Goal: Transaction & Acquisition: Purchase product/service

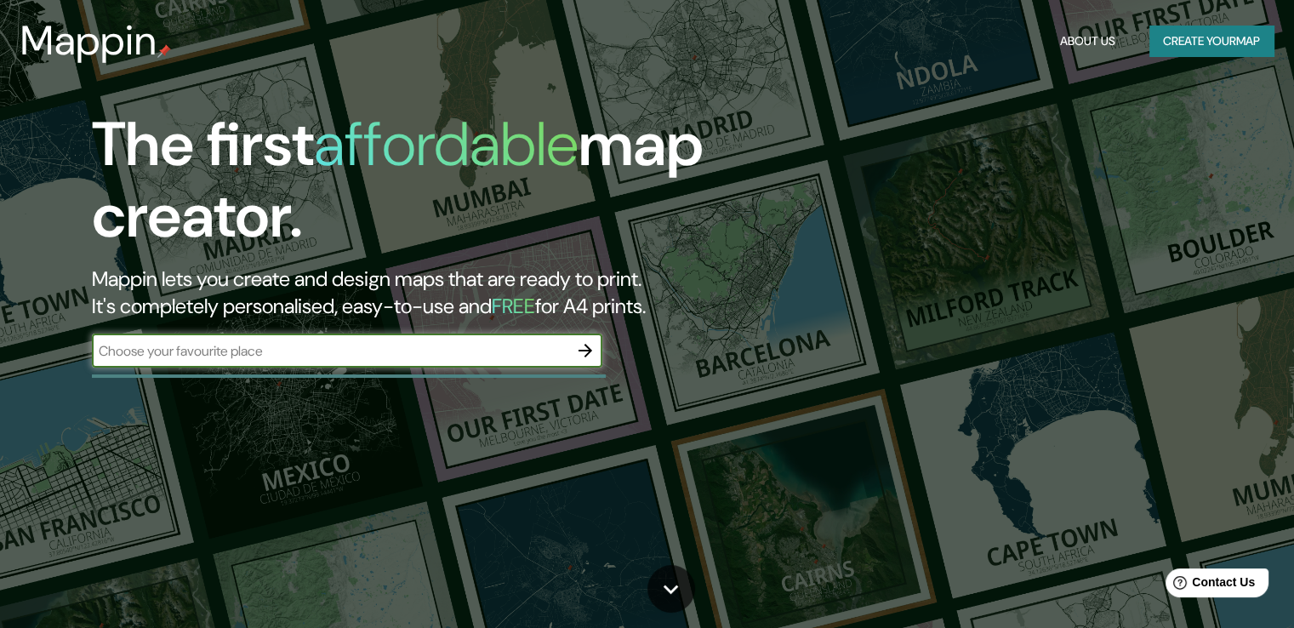
click at [245, 348] on input "text" at bounding box center [330, 351] width 476 height 20
drag, startPoint x: 167, startPoint y: 351, endPoint x: 139, endPoint y: 340, distance: 30.2
click at [139, 341] on input "taraporo" at bounding box center [330, 351] width 476 height 20
type input "tarapoto"
click at [590, 348] on icon "button" at bounding box center [585, 350] width 20 height 20
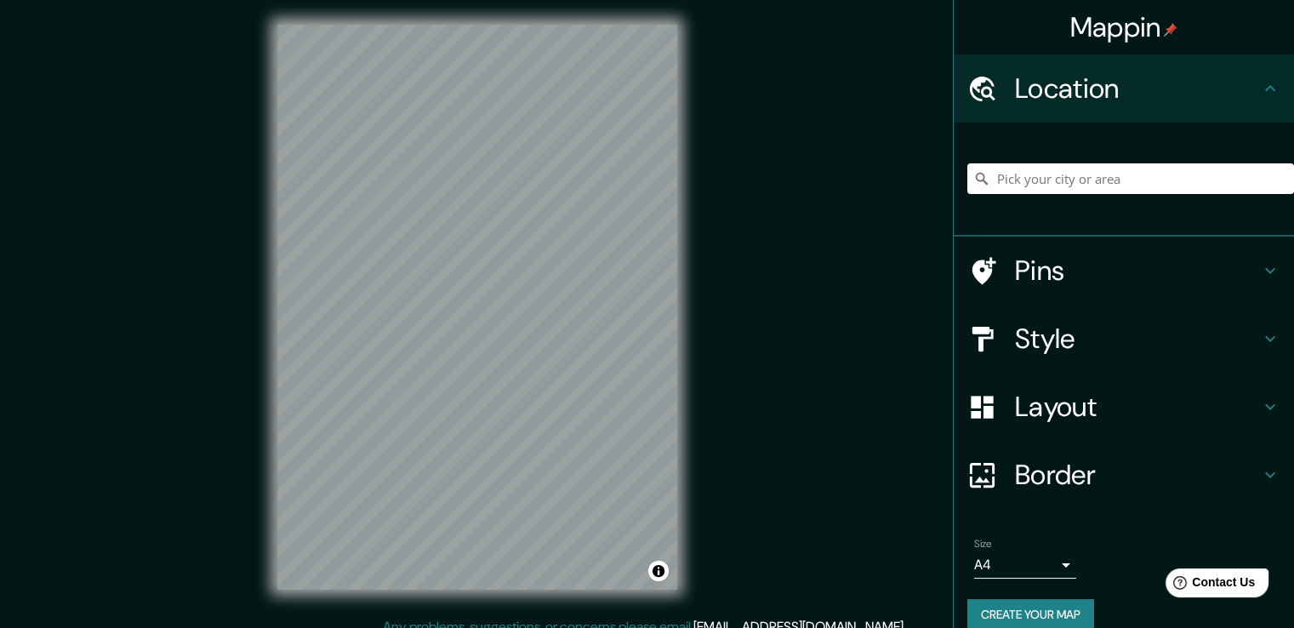
scroll to position [19, 0]
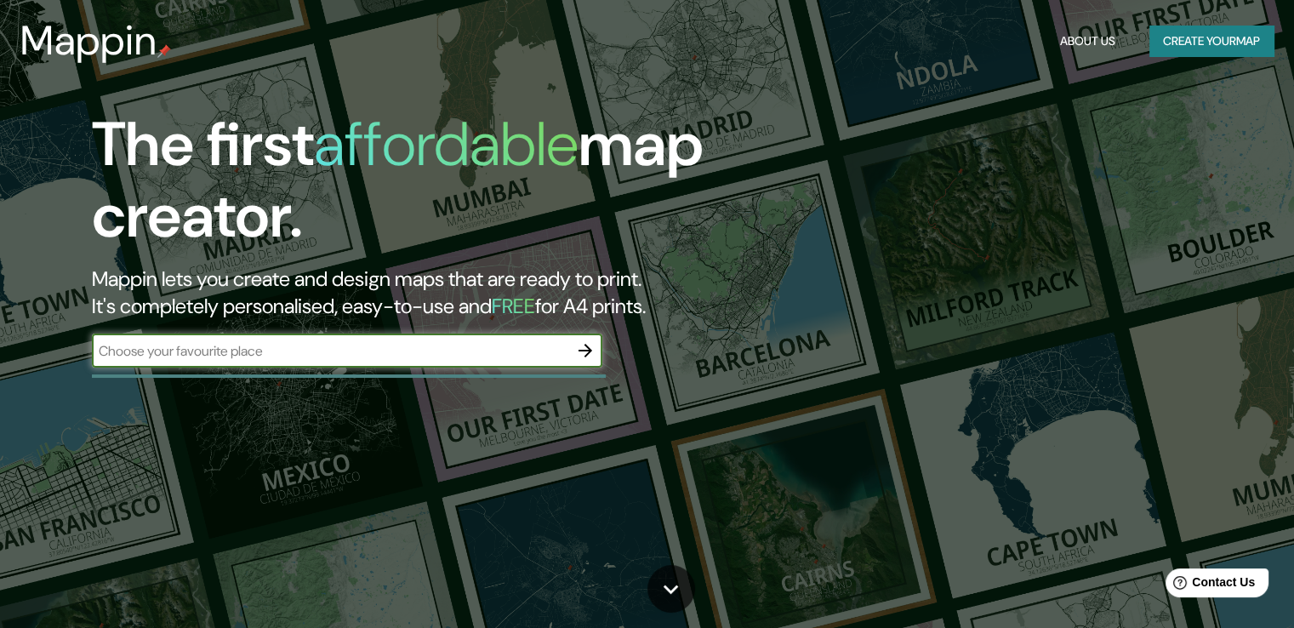
click at [485, 349] on input "text" at bounding box center [330, 351] width 476 height 20
type input "tarapoto"
click at [593, 345] on icon "button" at bounding box center [585, 350] width 20 height 20
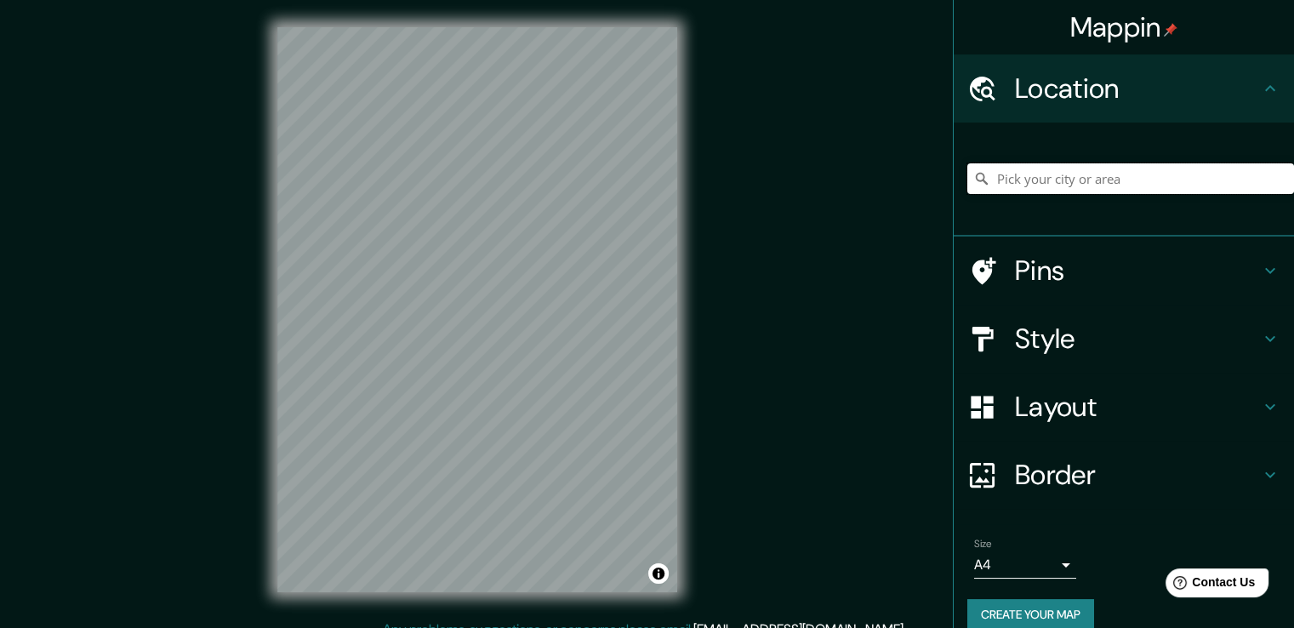
click at [1043, 174] on input "Pick your city or area" at bounding box center [1130, 178] width 327 height 31
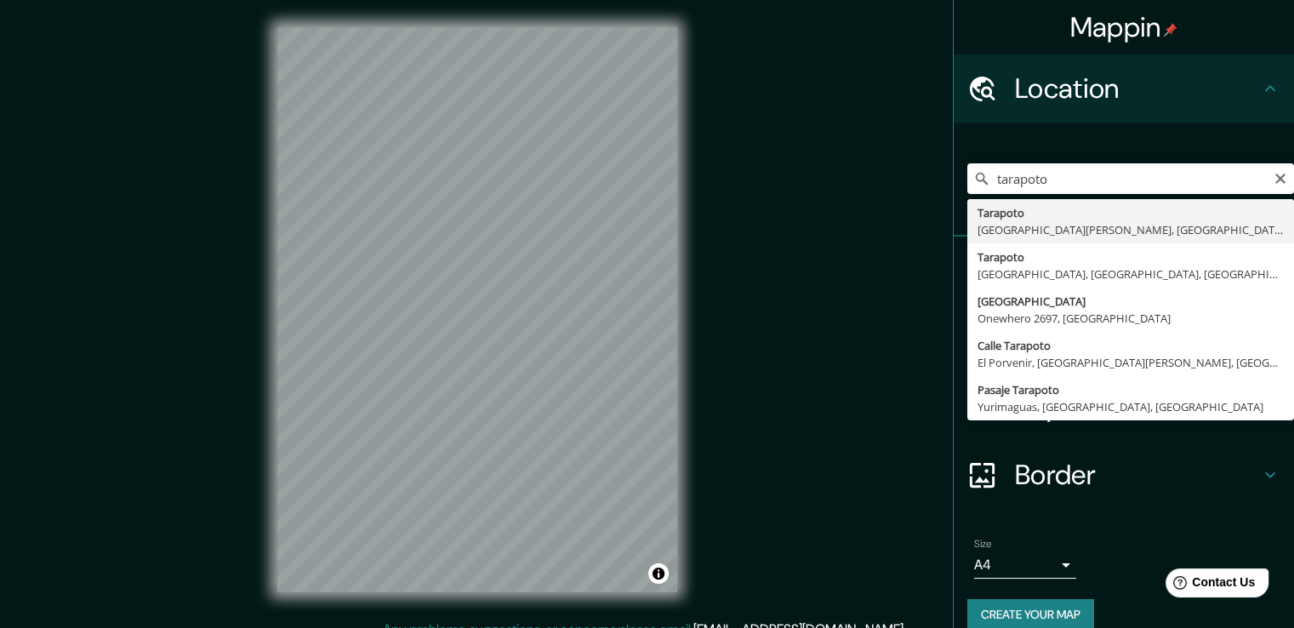
type input "Tarapoto, Departamento de San Martín, Perú"
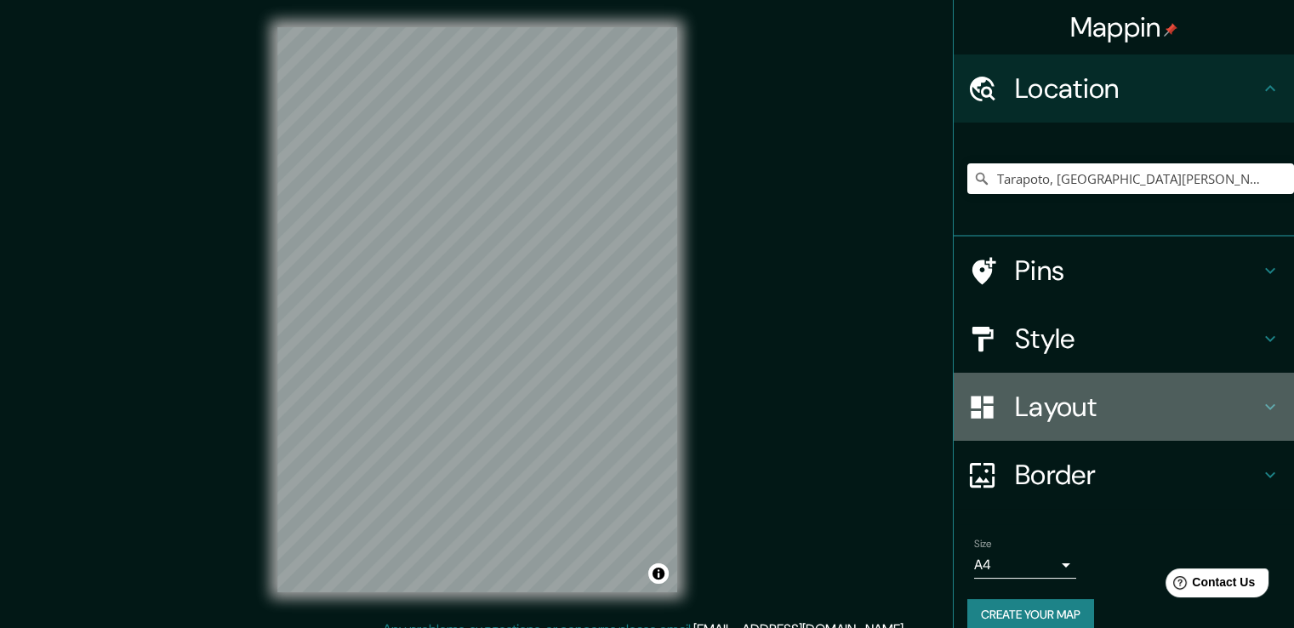
click at [1039, 407] on h4 "Layout" at bounding box center [1137, 407] width 245 height 34
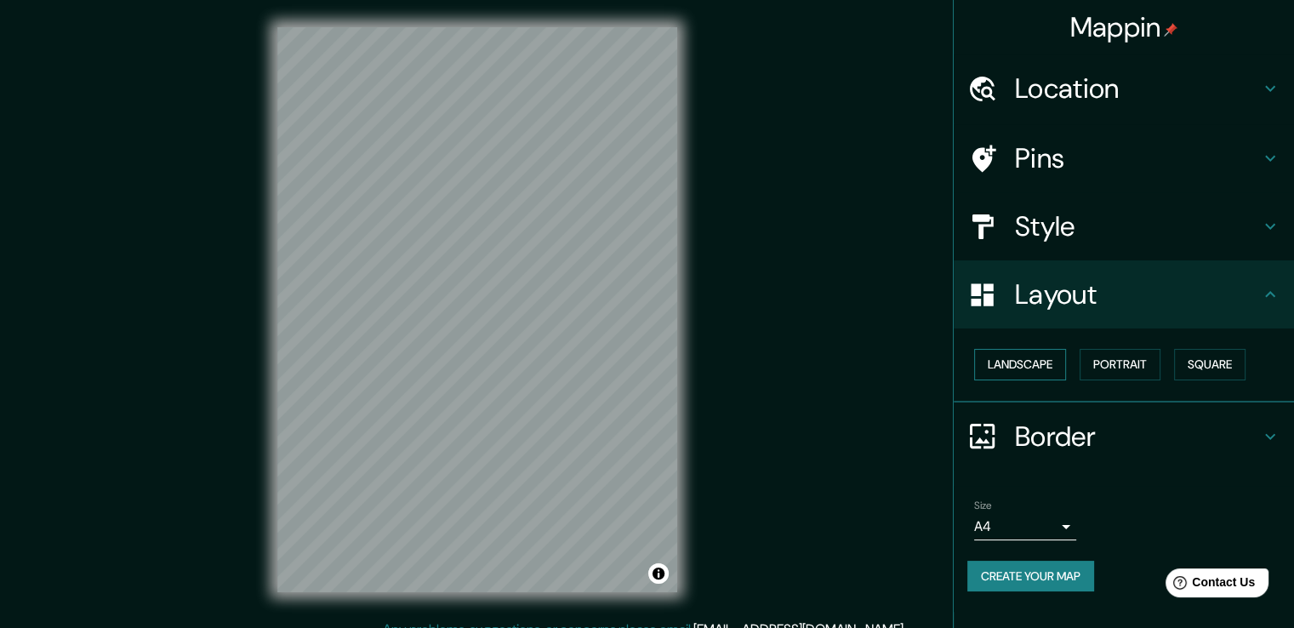
click at [1038, 365] on button "Landscape" at bounding box center [1020, 364] width 92 height 31
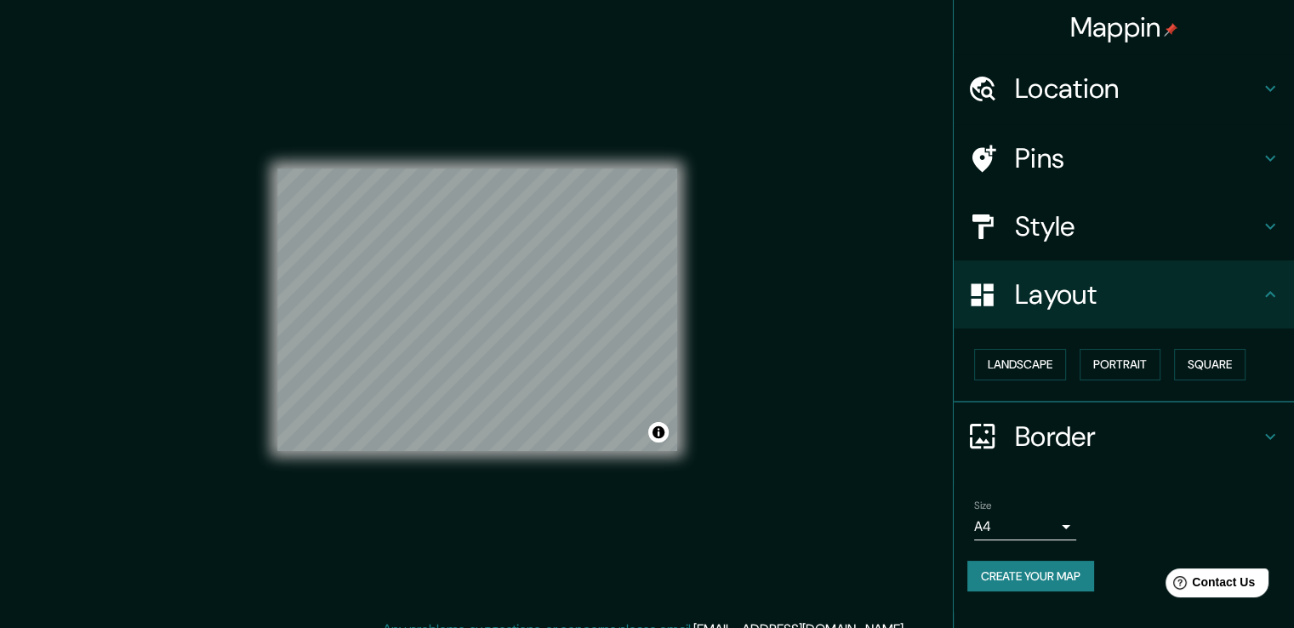
click at [1029, 88] on h4 "Location" at bounding box center [1137, 88] width 245 height 34
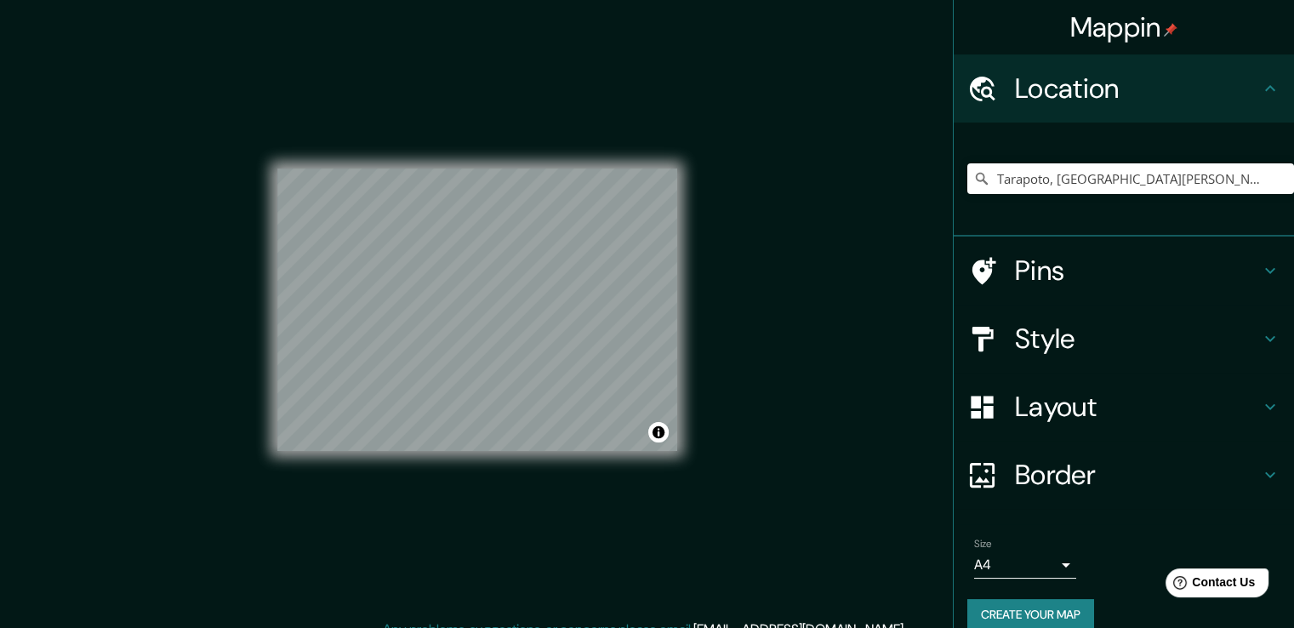
click at [1027, 331] on h4 "Style" at bounding box center [1137, 339] width 245 height 34
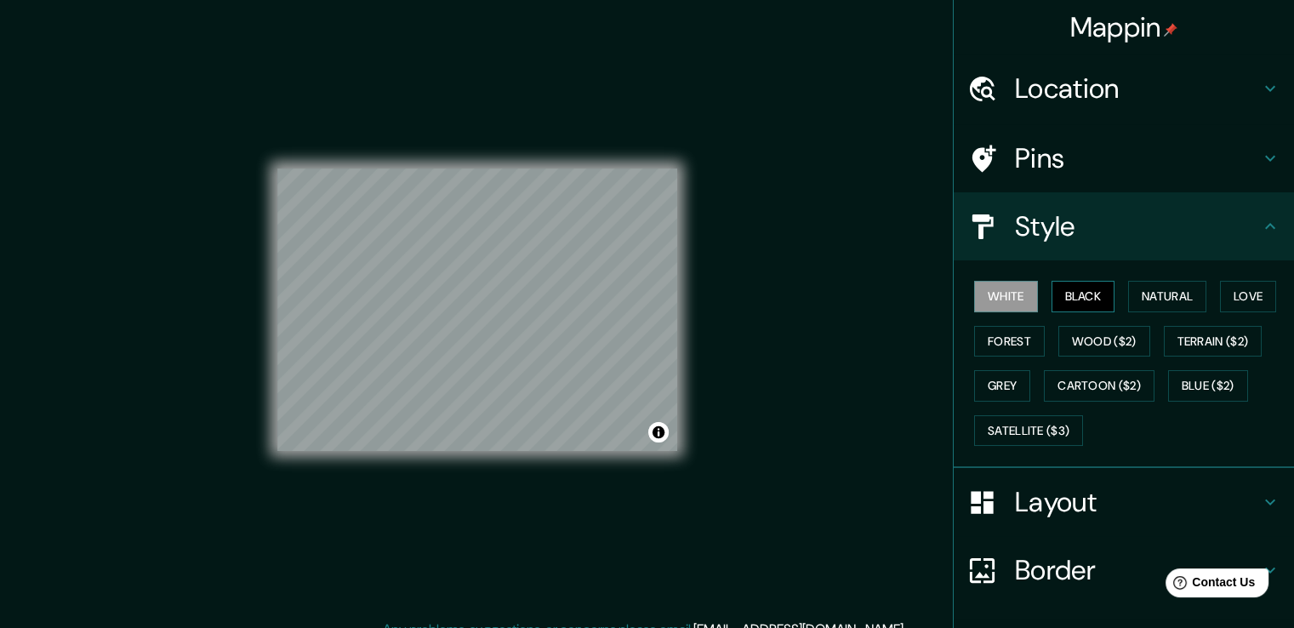
click at [1065, 292] on button "Black" at bounding box center [1083, 296] width 64 height 31
click at [1135, 293] on button "Natural" at bounding box center [1167, 296] width 78 height 31
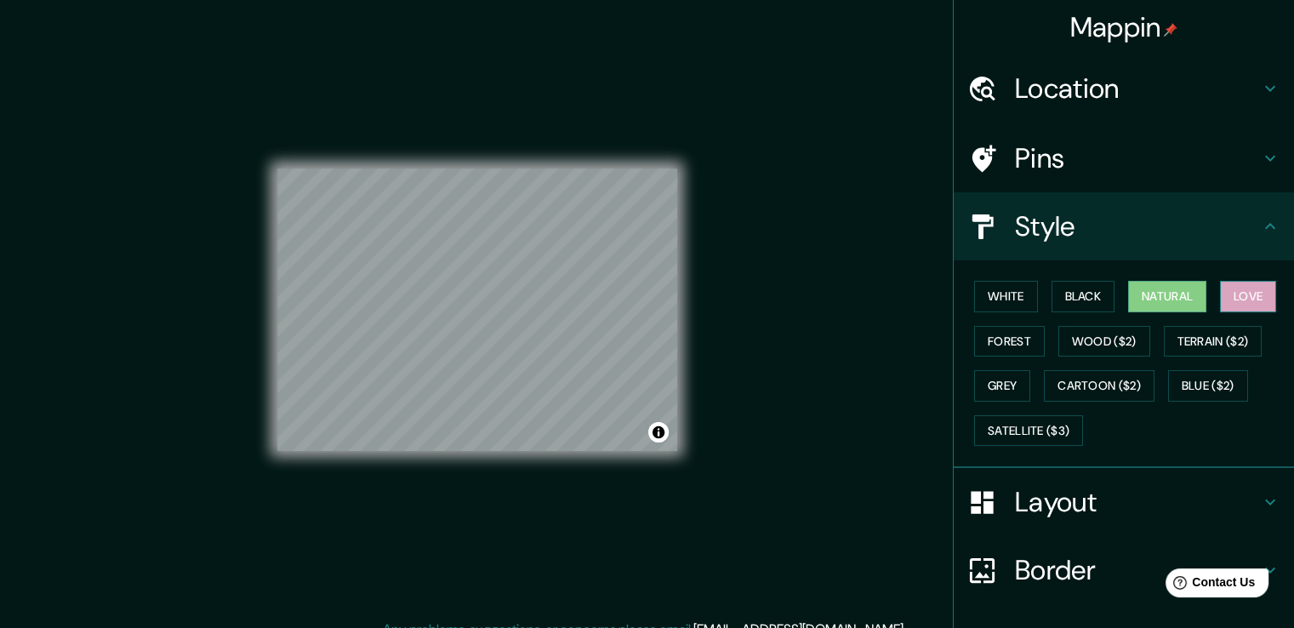
click at [1239, 289] on button "Love" at bounding box center [1248, 296] width 56 height 31
click at [999, 342] on button "Forest" at bounding box center [1009, 341] width 71 height 31
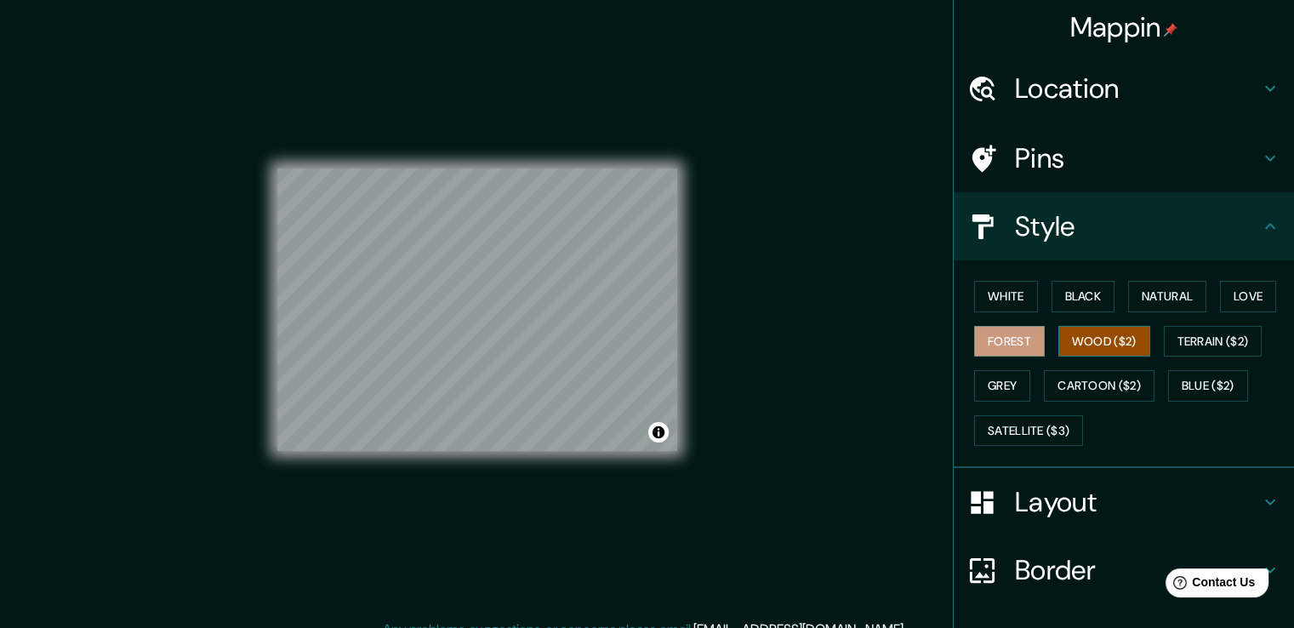
click at [1096, 338] on button "Wood ($2)" at bounding box center [1104, 341] width 92 height 31
click at [1176, 337] on button "Terrain ($2)" at bounding box center [1213, 341] width 99 height 31
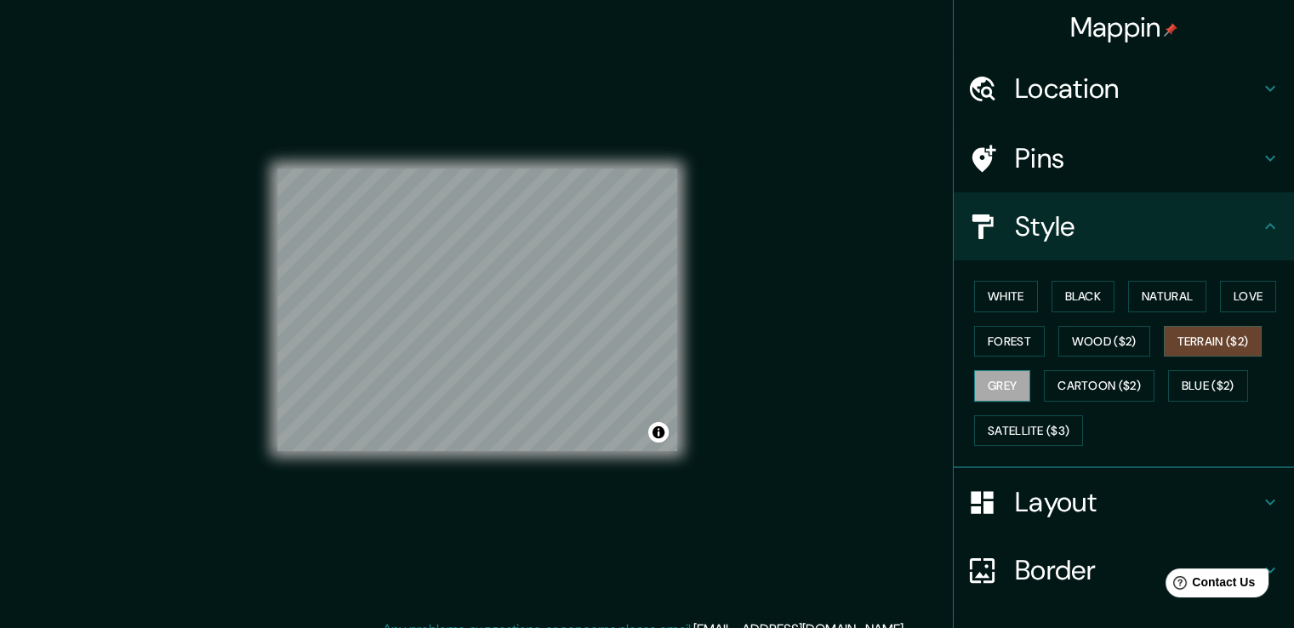
click at [993, 387] on button "Grey" at bounding box center [1002, 385] width 56 height 31
click at [1067, 385] on button "Cartoon ($2)" at bounding box center [1099, 385] width 111 height 31
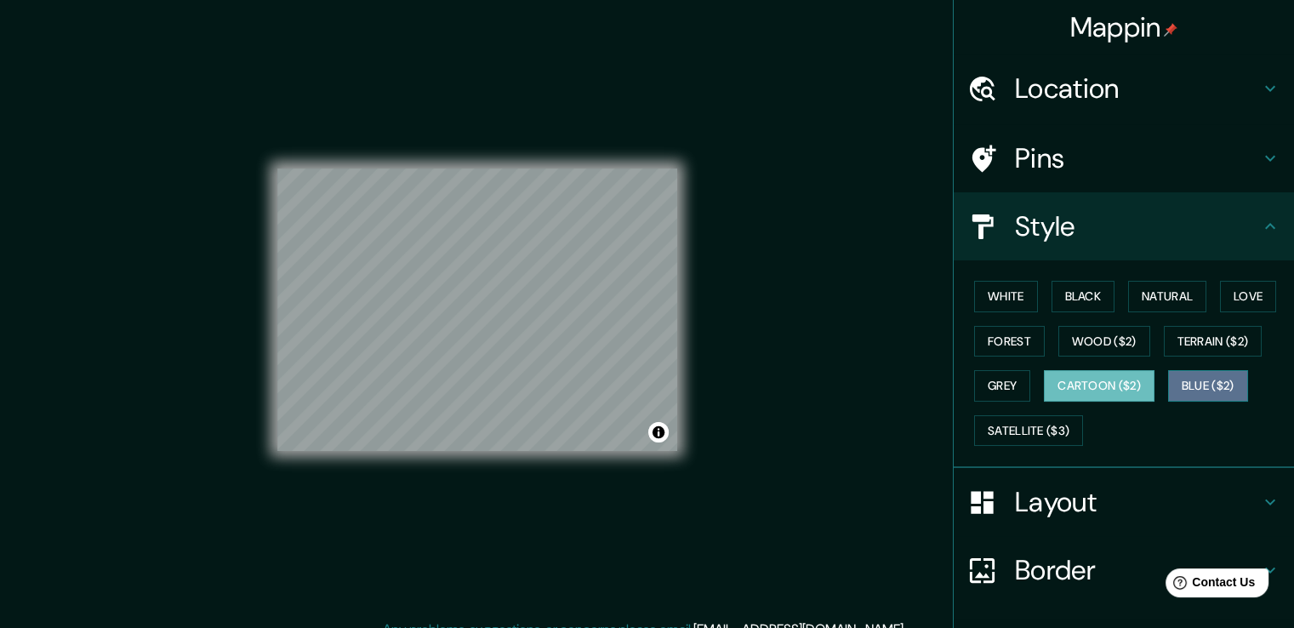
click at [1177, 384] on button "Blue ($2)" at bounding box center [1208, 385] width 80 height 31
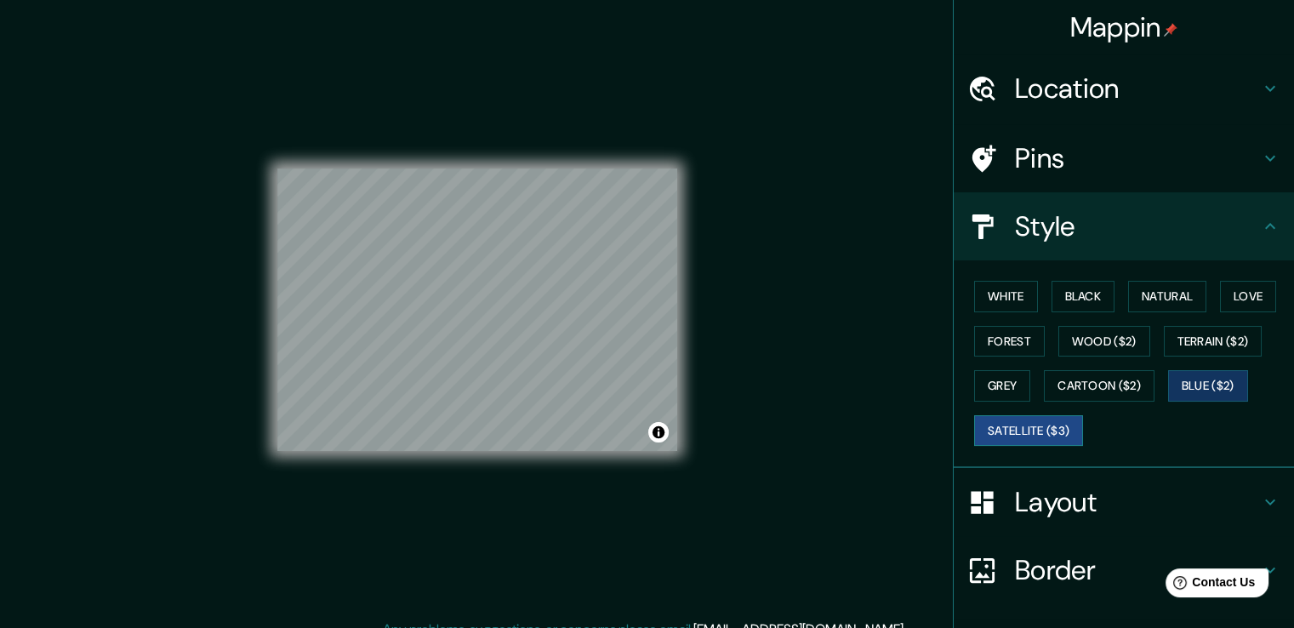
click at [1048, 426] on button "Satellite ($3)" at bounding box center [1028, 430] width 109 height 31
click at [1221, 396] on button "Blue ($2)" at bounding box center [1208, 385] width 80 height 31
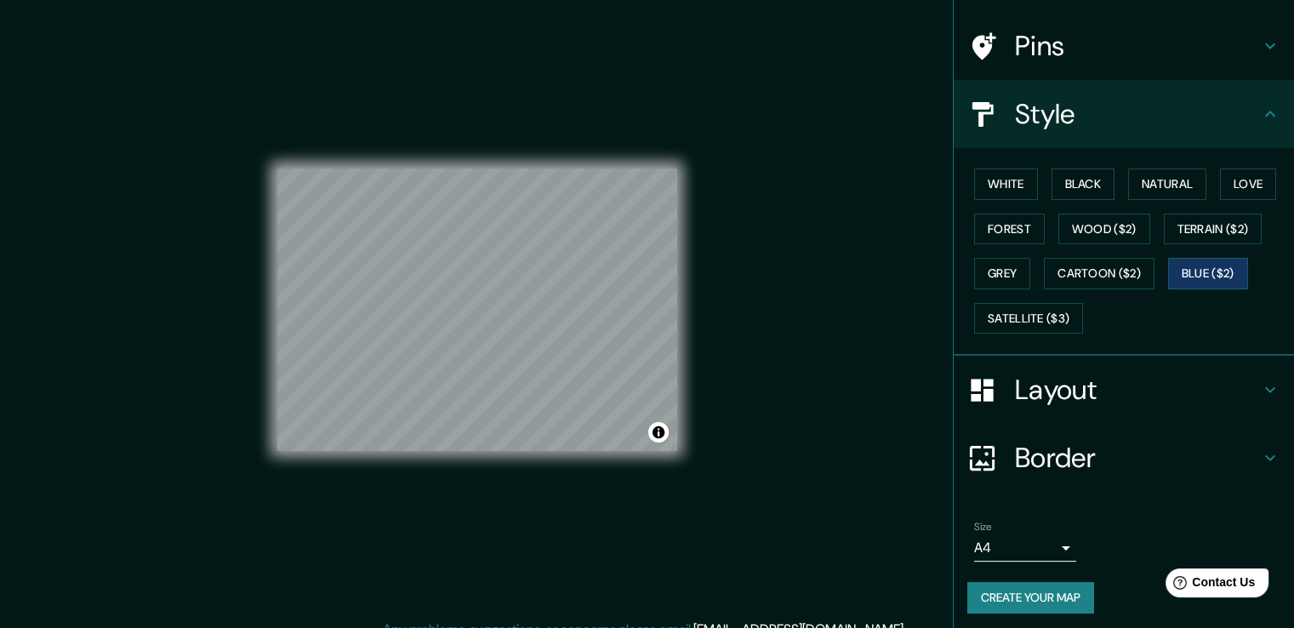
scroll to position [116, 0]
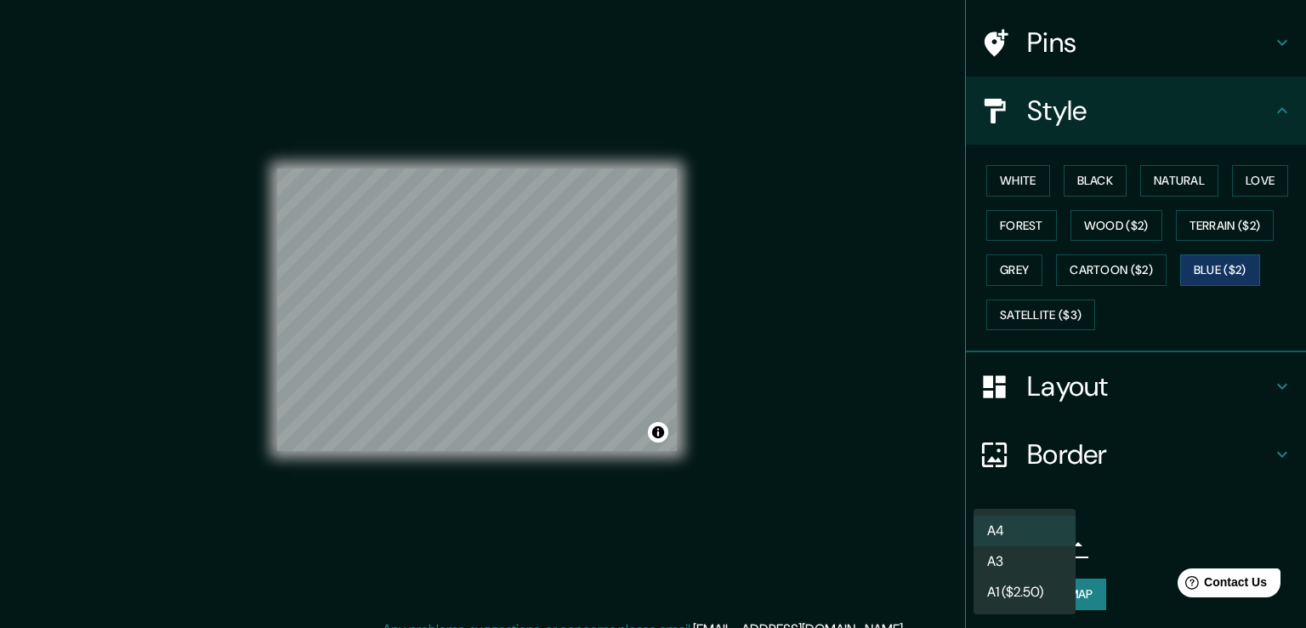
click at [1048, 542] on body "Mappin Location Tarapoto, Departamento de San Martín, Perú Pins Style White Bla…" at bounding box center [653, 314] width 1306 height 628
click at [1045, 563] on li "A3" at bounding box center [1025, 561] width 102 height 31
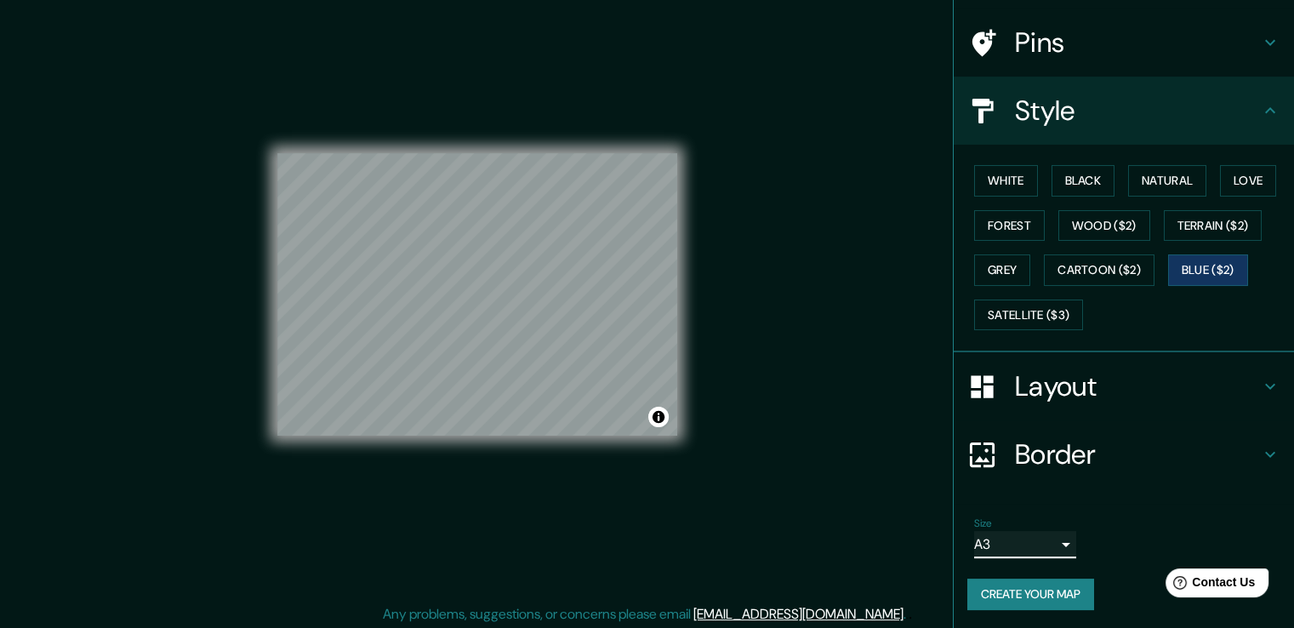
scroll to position [19, 0]
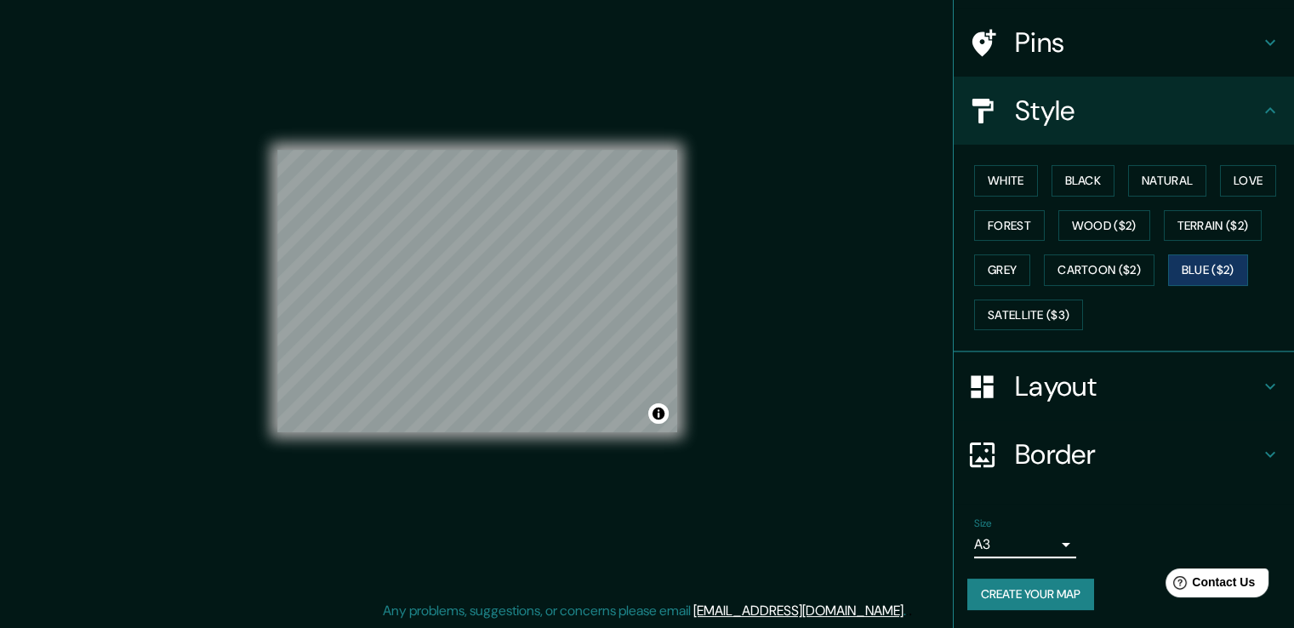
click at [1048, 443] on h4 "Border" at bounding box center [1137, 454] width 245 height 34
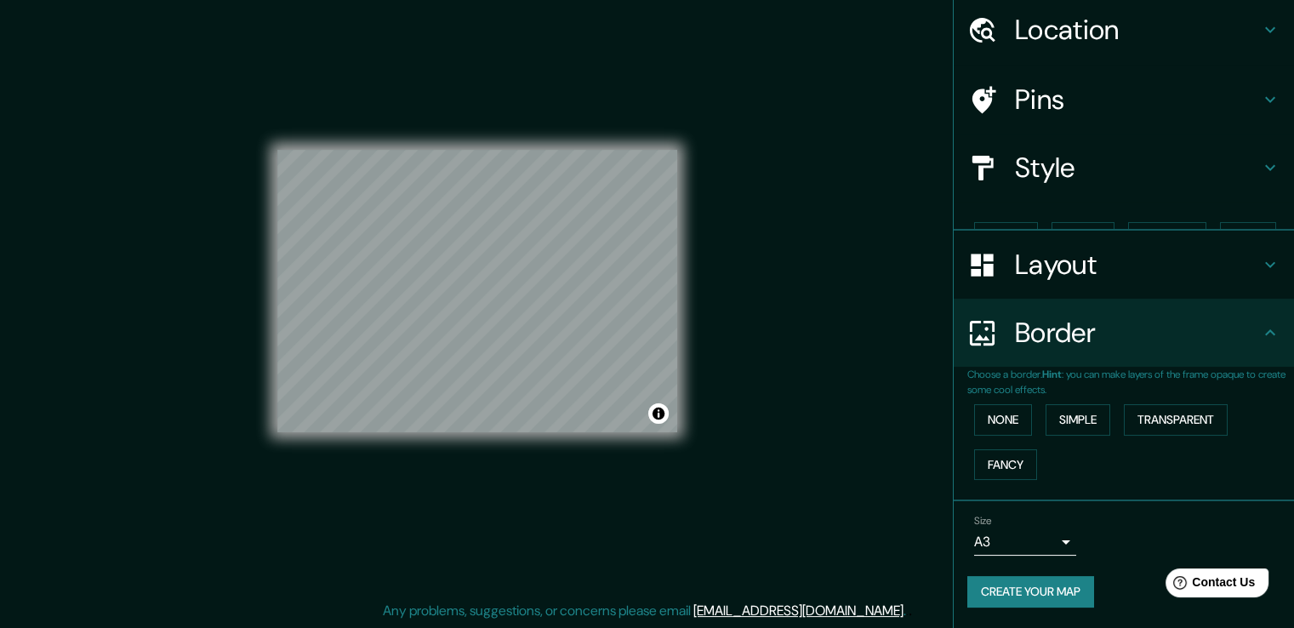
scroll to position [29, 0]
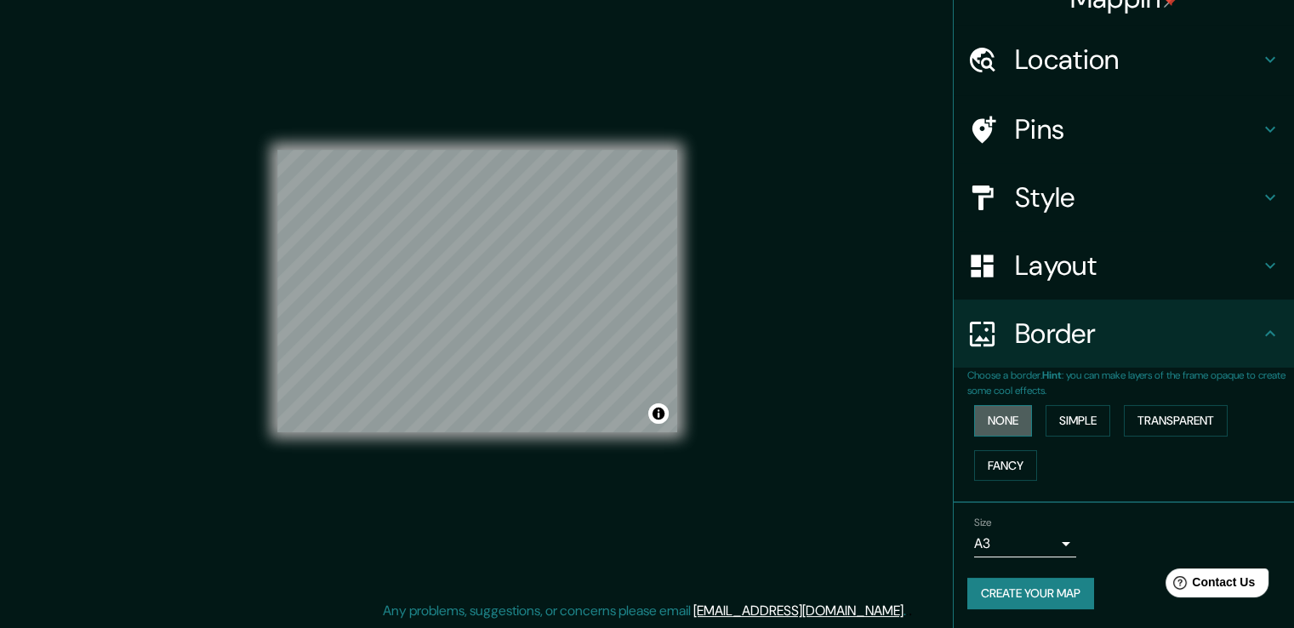
click at [980, 420] on button "None" at bounding box center [1003, 420] width 58 height 31
click at [1060, 413] on button "Simple" at bounding box center [1077, 420] width 65 height 31
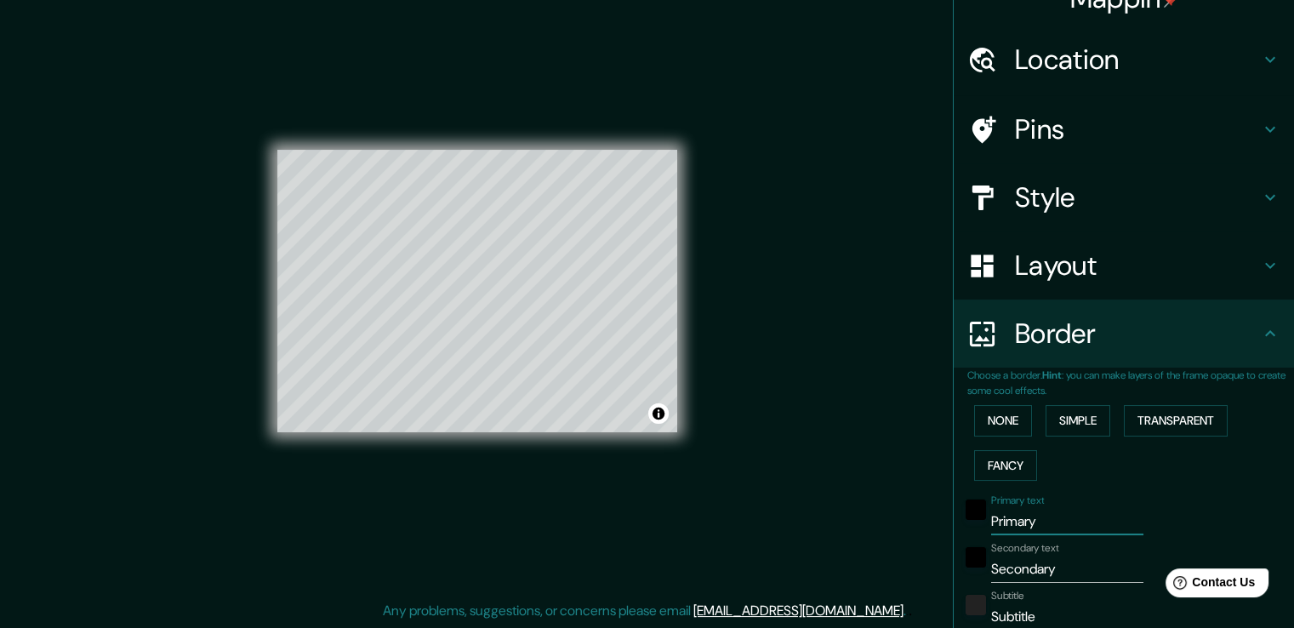
drag, startPoint x: 1030, startPoint y: 525, endPoint x: 956, endPoint y: 525, distance: 74.0
click at [960, 524] on div "Primary text Primary" at bounding box center [1099, 514] width 279 height 41
click at [1136, 416] on button "Transparent" at bounding box center [1176, 420] width 104 height 31
click at [1002, 471] on button "Fancy" at bounding box center [1005, 465] width 63 height 31
click at [1004, 425] on button "None" at bounding box center [1003, 420] width 58 height 31
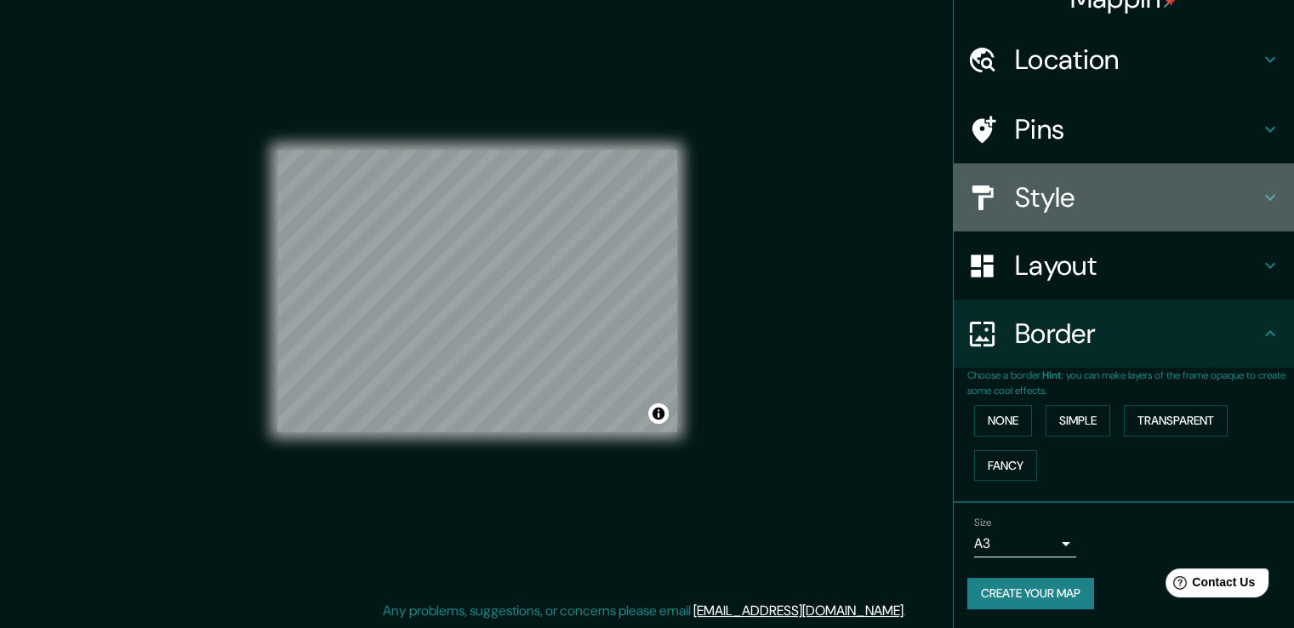
click at [1039, 185] on h4 "Style" at bounding box center [1137, 197] width 245 height 34
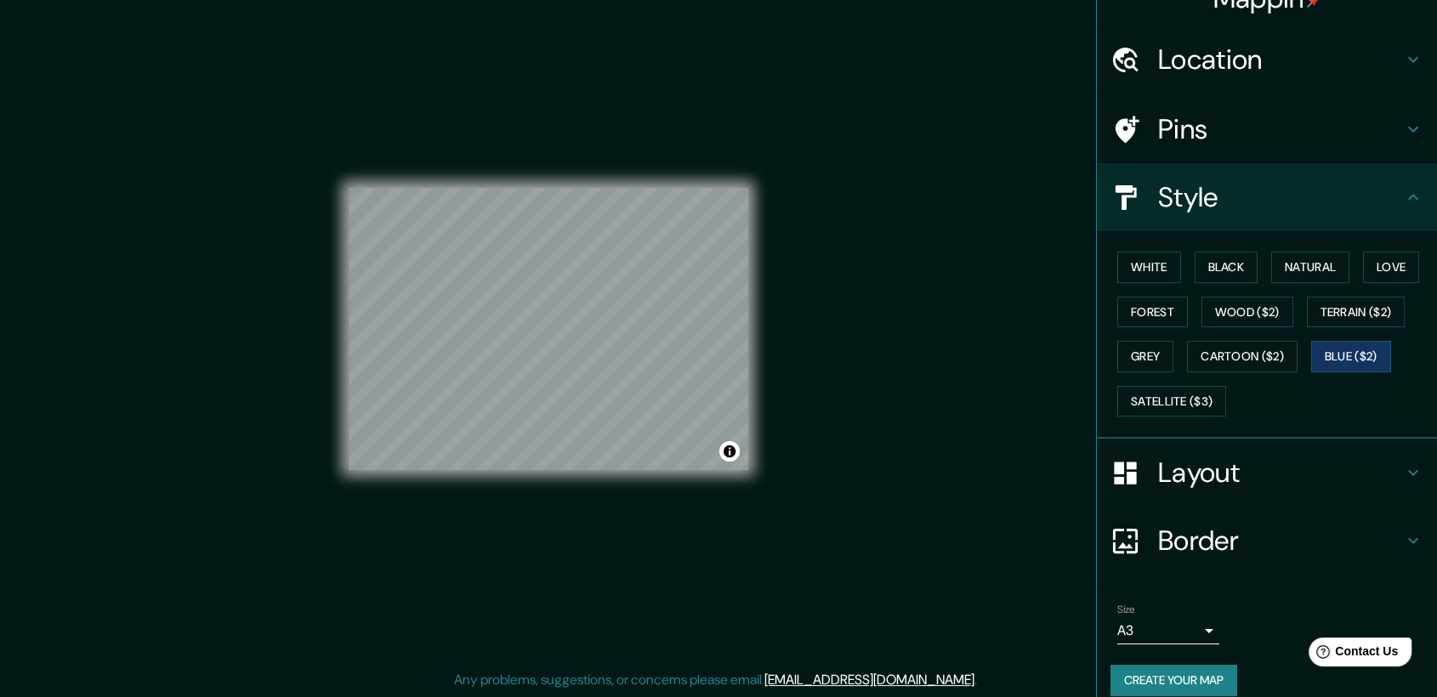
drag, startPoint x: 1262, startPoint y: 1, endPoint x: 918, endPoint y: 400, distance: 527.1
click at [918, 400] on div "Mappin Location Tarapoto, Departamento de San Martín, Perú Pins Style White Bla…" at bounding box center [718, 342] width 1437 height 709
click at [1158, 270] on button "White" at bounding box center [1150, 267] width 64 height 31
click at [1225, 260] on button "Black" at bounding box center [1227, 267] width 64 height 31
click at [1143, 627] on button "Create your map" at bounding box center [1174, 680] width 127 height 31
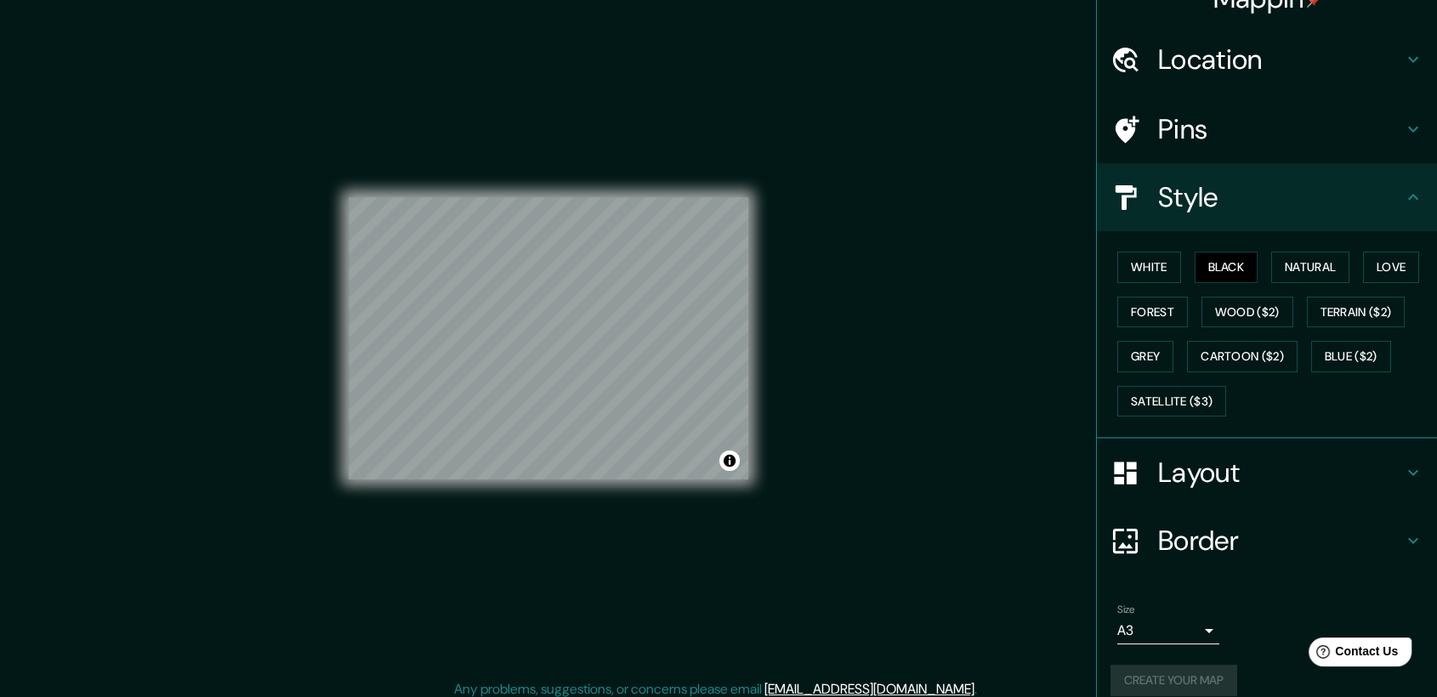
scroll to position [0, 0]
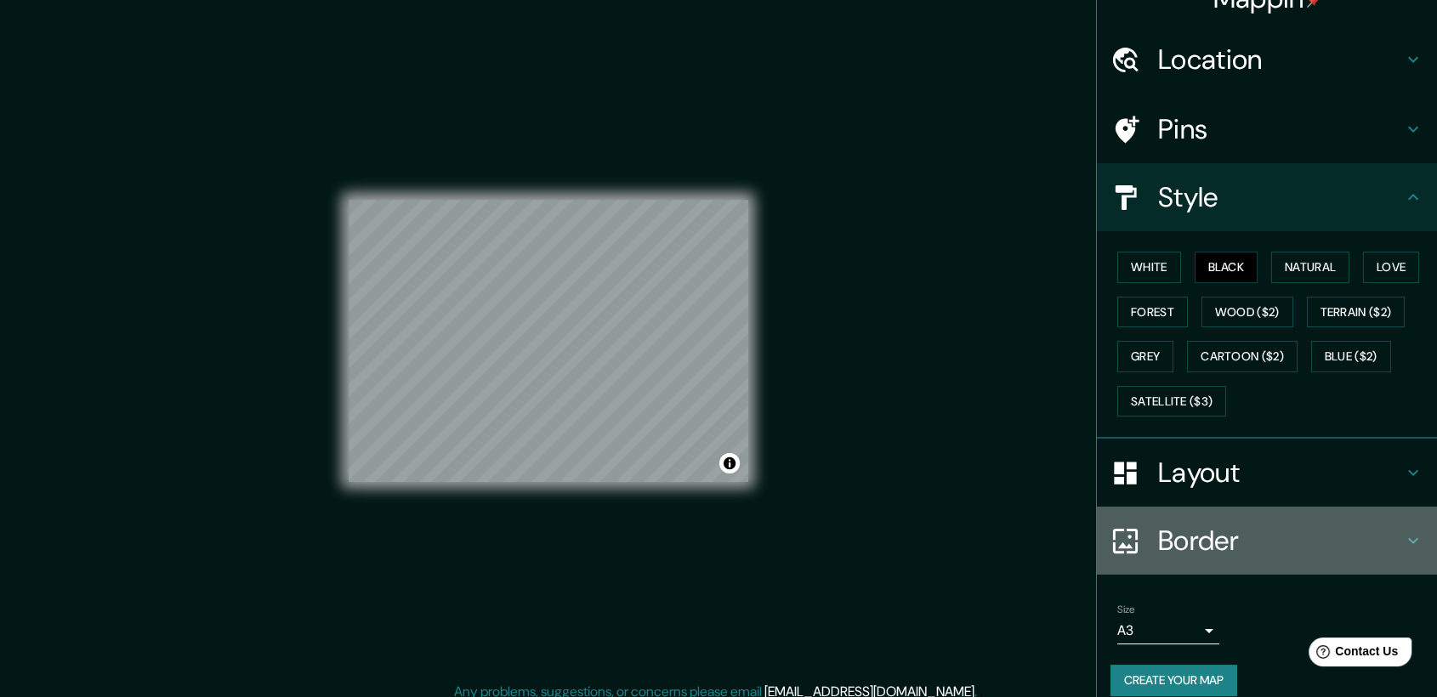
click at [1306, 553] on div "Border" at bounding box center [1267, 541] width 340 height 68
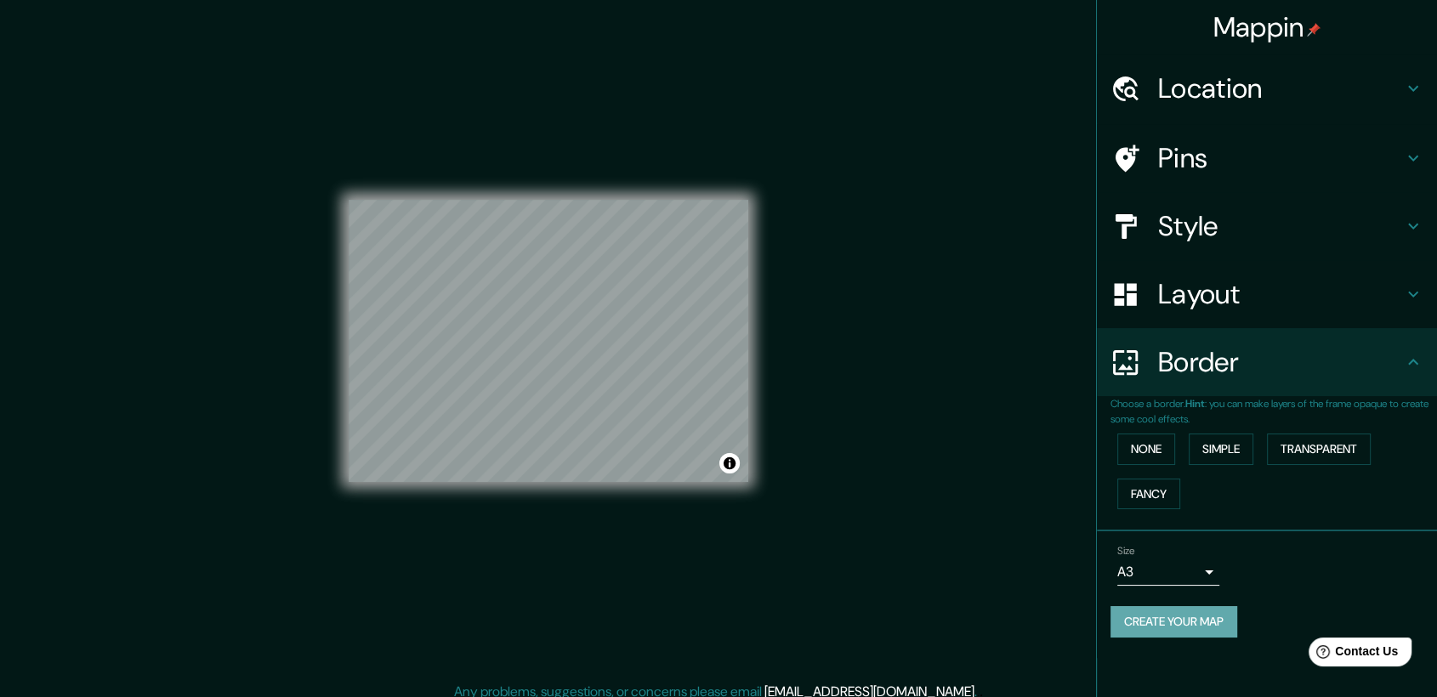
click at [1169, 618] on button "Create your map" at bounding box center [1174, 621] width 127 height 31
click at [1174, 617] on button "Create your map" at bounding box center [1174, 621] width 127 height 31
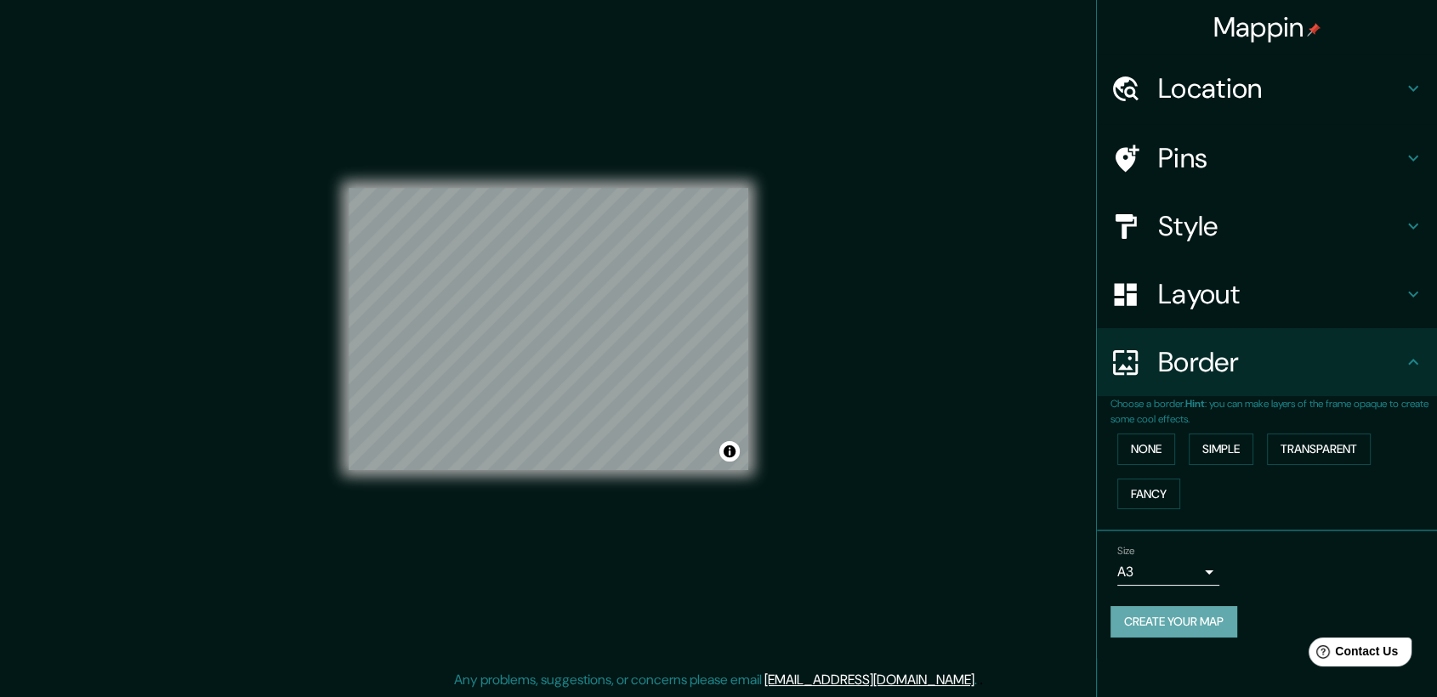
click at [1173, 611] on button "Create your map" at bounding box center [1174, 621] width 127 height 31
click at [1142, 567] on body "Mappin Location Tarapoto, Departamento de San Martín, Perú Pins Style Layout Bo…" at bounding box center [718, 336] width 1437 height 697
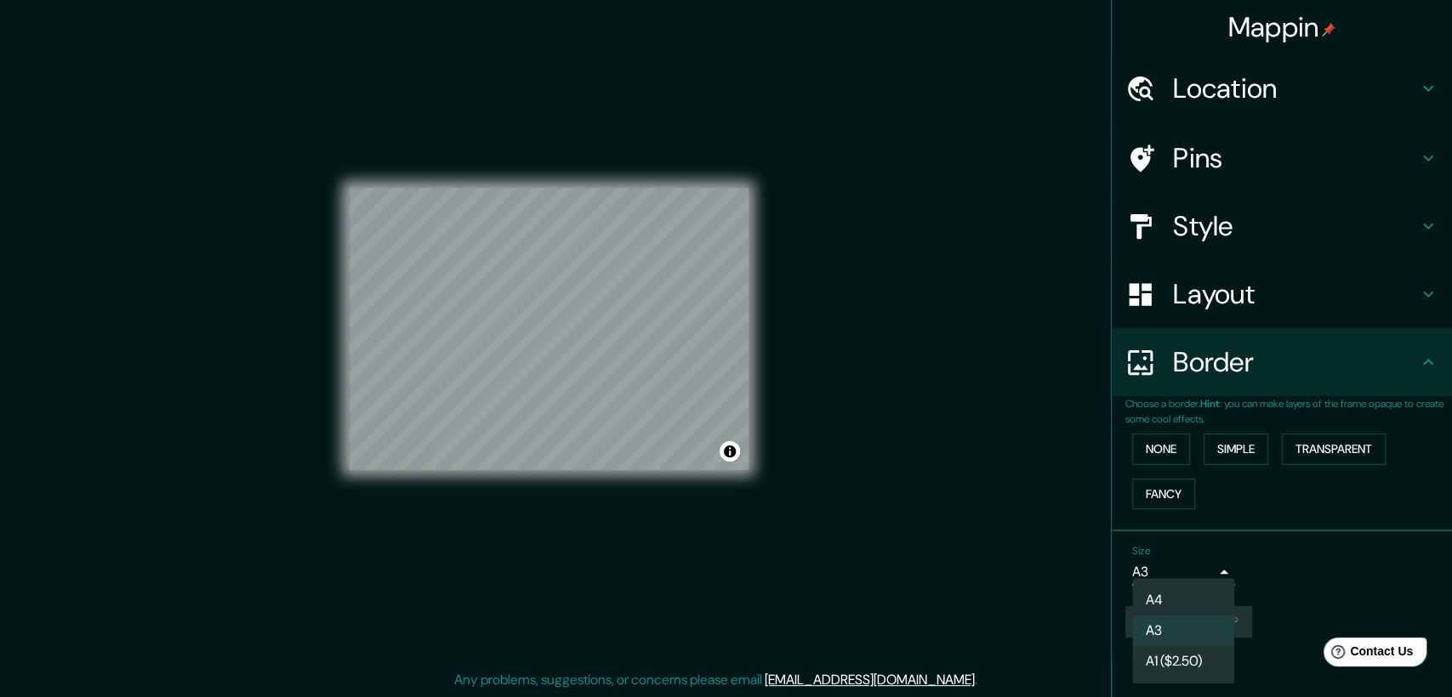
click at [1157, 606] on li "A4" at bounding box center [1183, 600] width 102 height 31
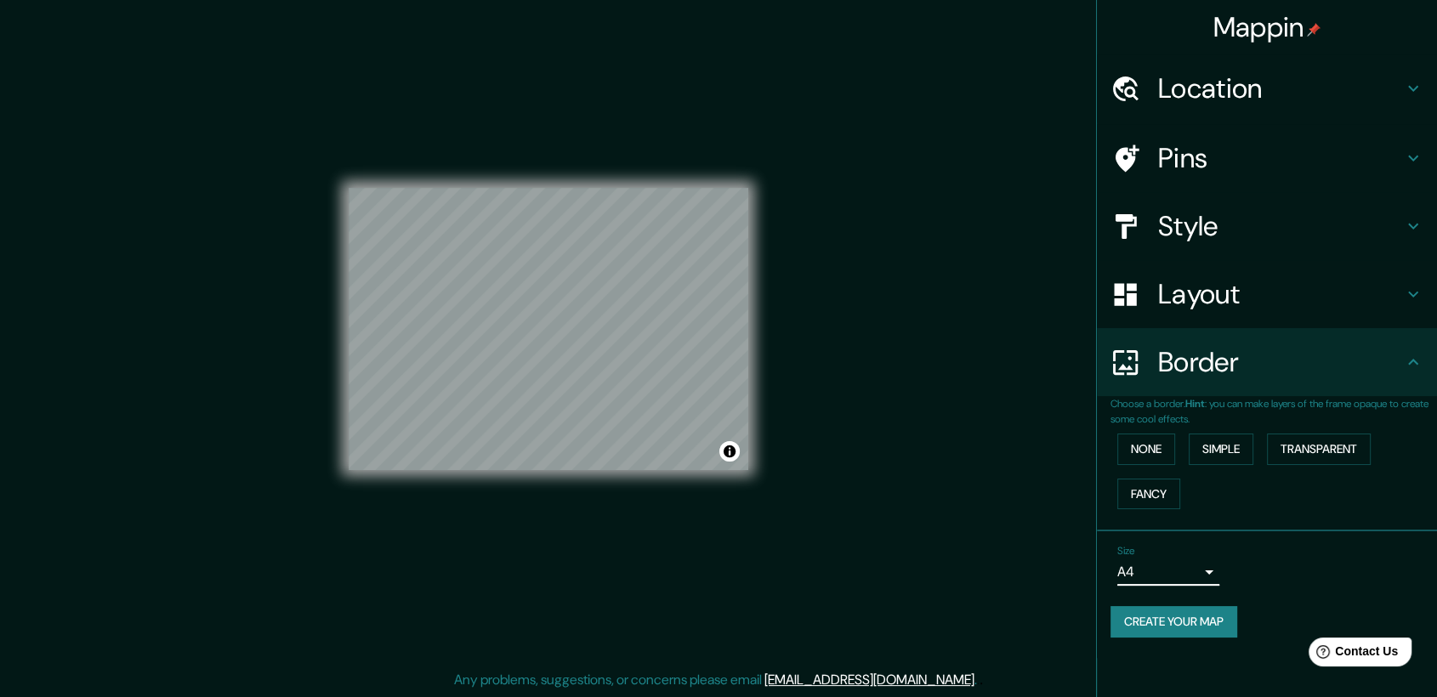
click at [1157, 565] on body "Mappin Location Tarapoto, Departamento de San Martín, Perú Pins Style Layout Bo…" at bounding box center [718, 336] width 1437 height 697
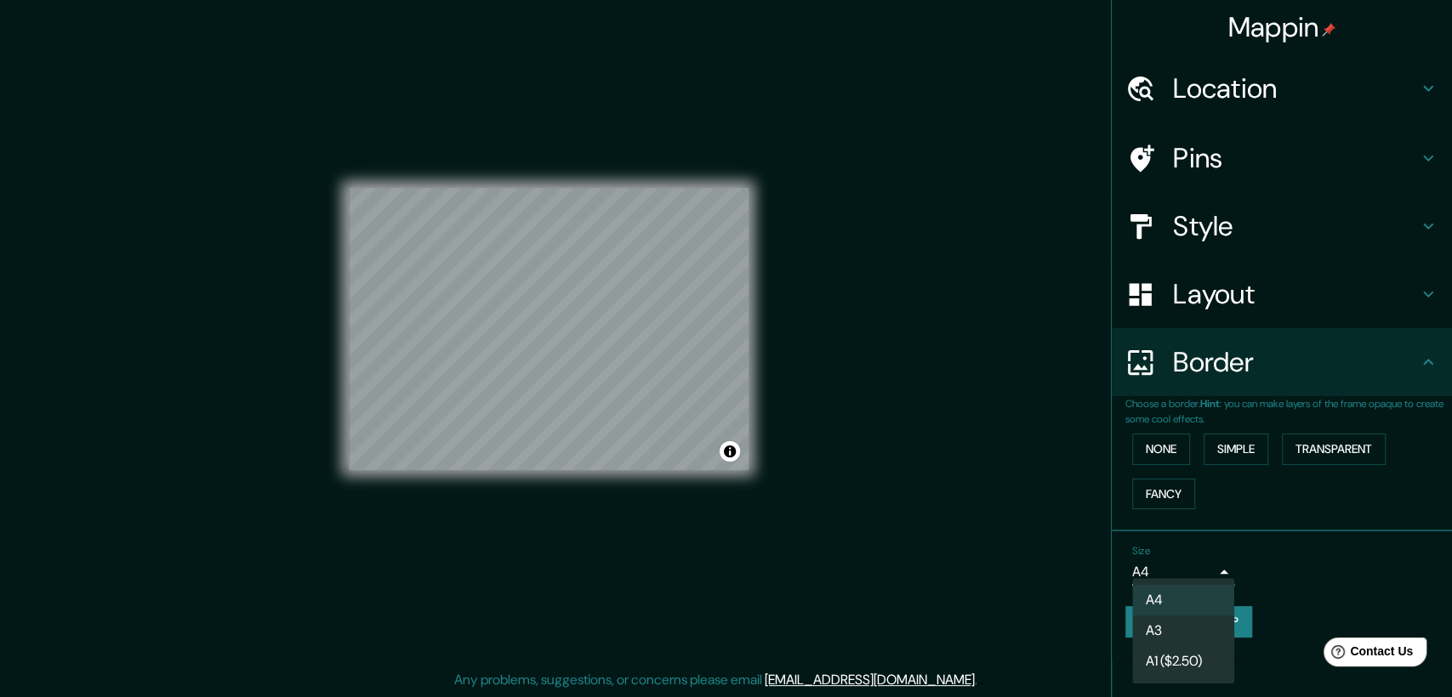
click at [1164, 627] on li "A3" at bounding box center [1183, 631] width 102 height 31
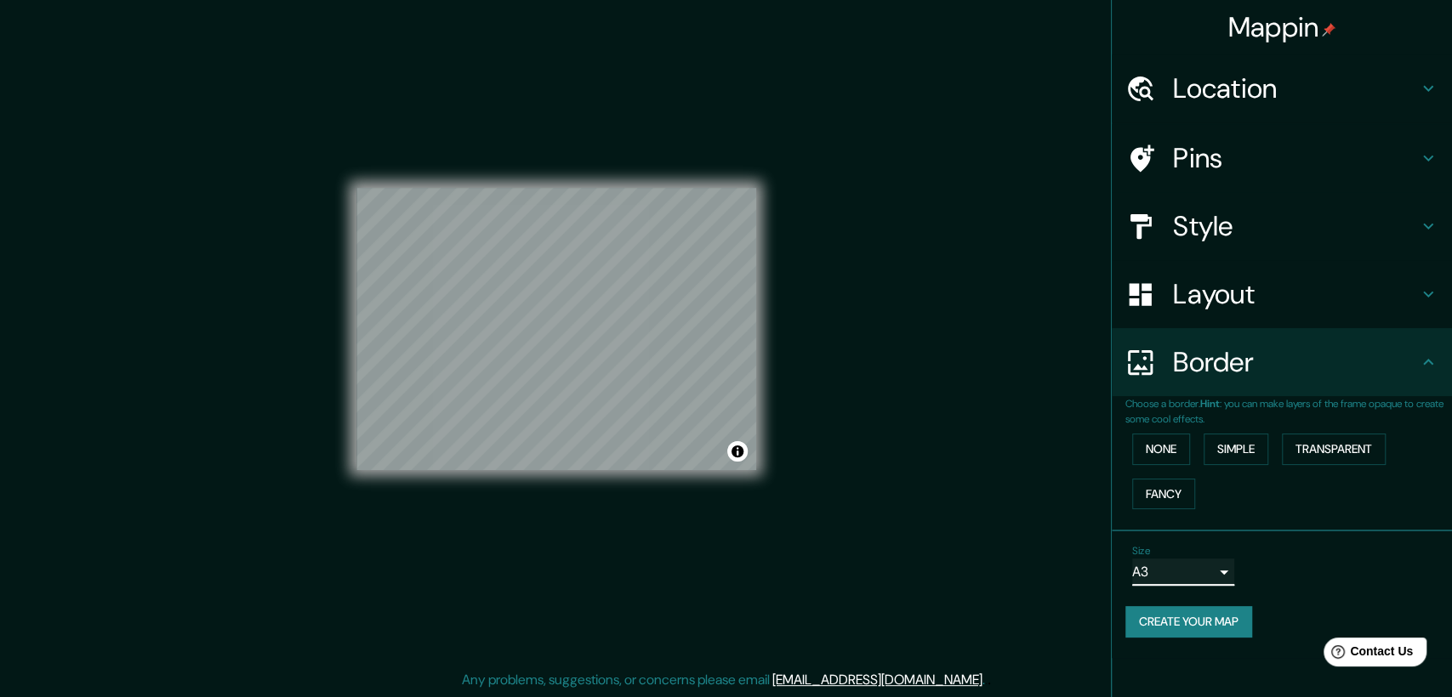
type input "a4"
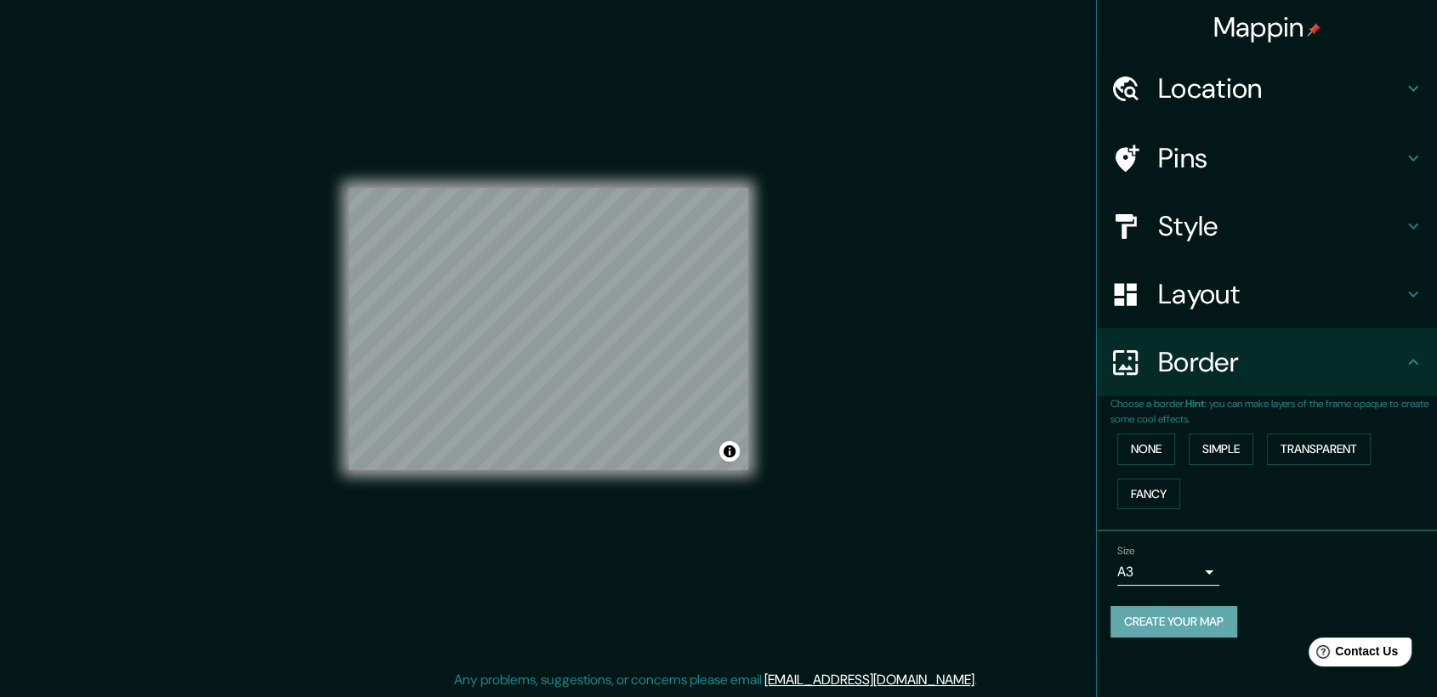
click at [1195, 620] on button "Create your map" at bounding box center [1174, 621] width 127 height 31
